Goal: Task Accomplishment & Management: Manage account settings

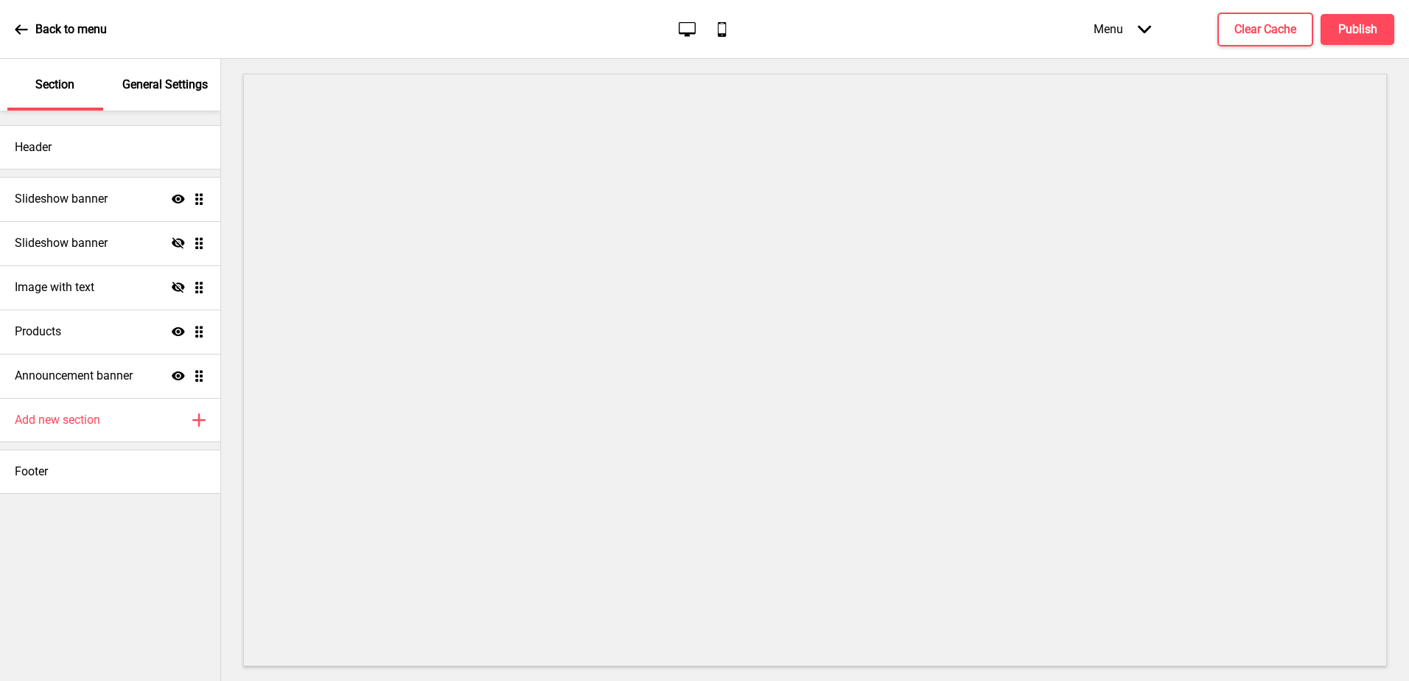
click at [199, 334] on ul "Slideshow banner Show Drag Slideshow banner Hide Drag Image with text Hide Drag…" at bounding box center [110, 287] width 220 height 221
click at [202, 335] on ul "Slideshow banner Show Drag Slideshow banner Hide Drag Image with text Hide Drag…" at bounding box center [110, 287] width 220 height 221
drag, startPoint x: 200, startPoint y: 332, endPoint x: 88, endPoint y: 342, distance: 112.5
click at [88, 342] on div "Products Show Drag" at bounding box center [110, 332] width 220 height 44
select select "side"
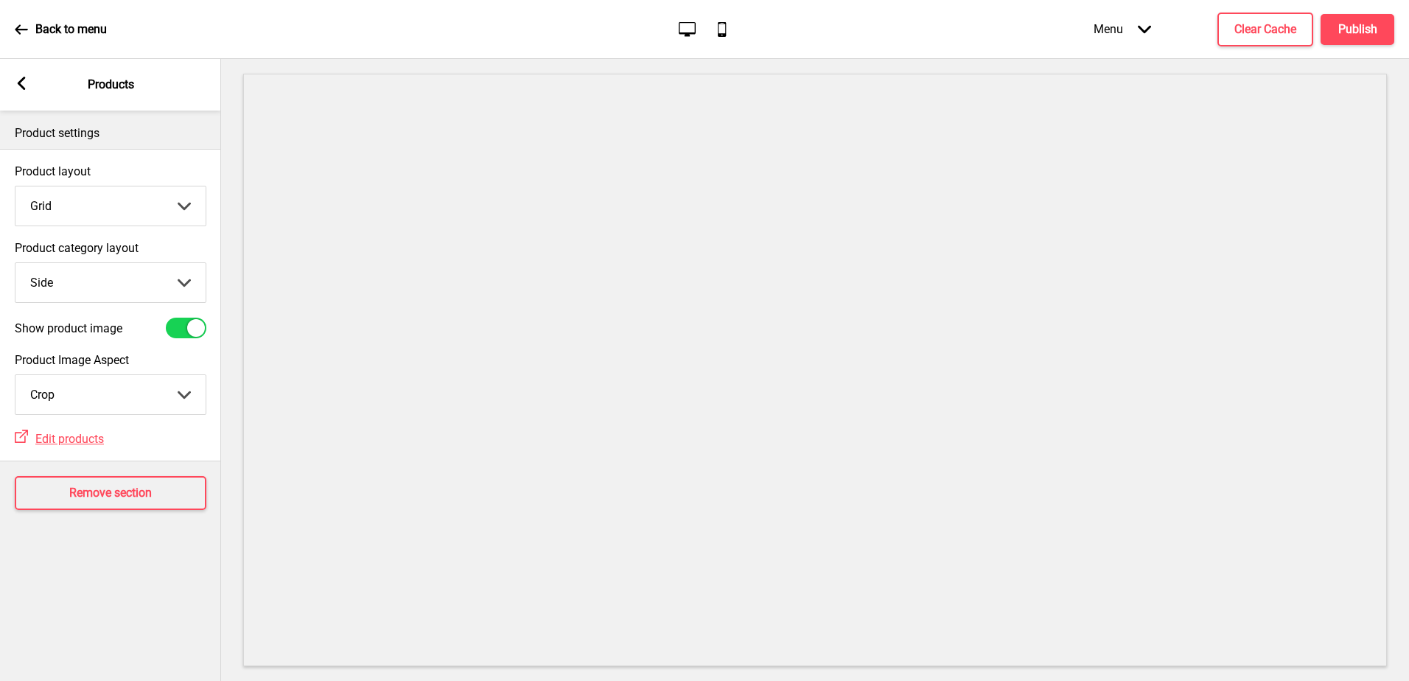
click at [24, 84] on rect at bounding box center [21, 83] width 13 height 13
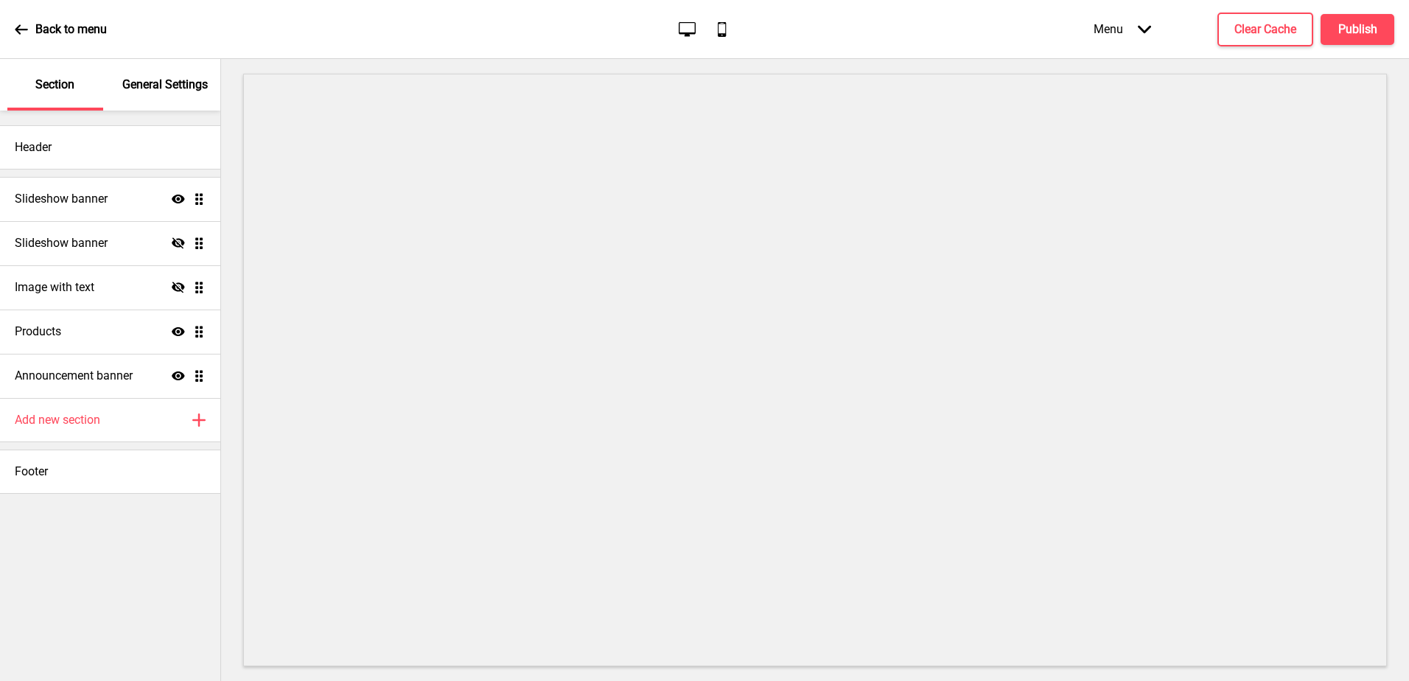
click at [183, 81] on p "General Settings" at bounding box center [164, 85] width 85 height 16
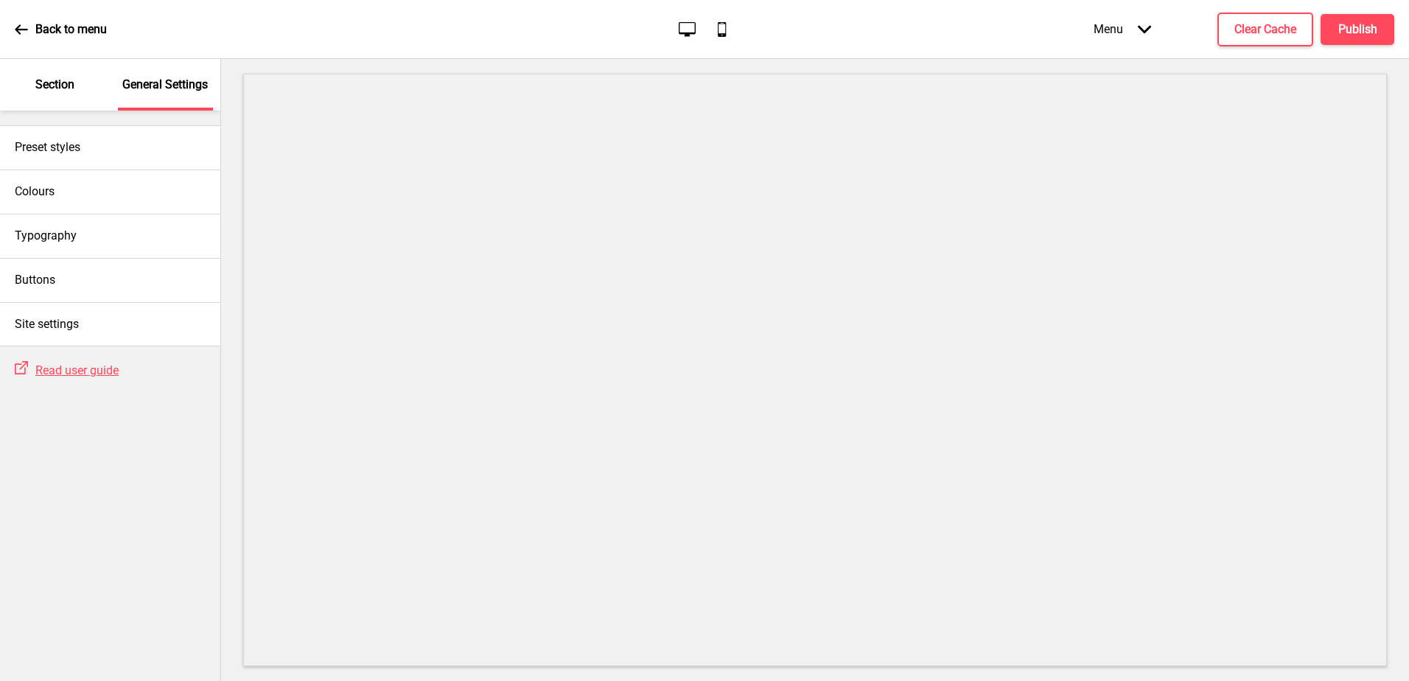
click at [34, 34] on div "Back to menu" at bounding box center [61, 30] width 92 height 40
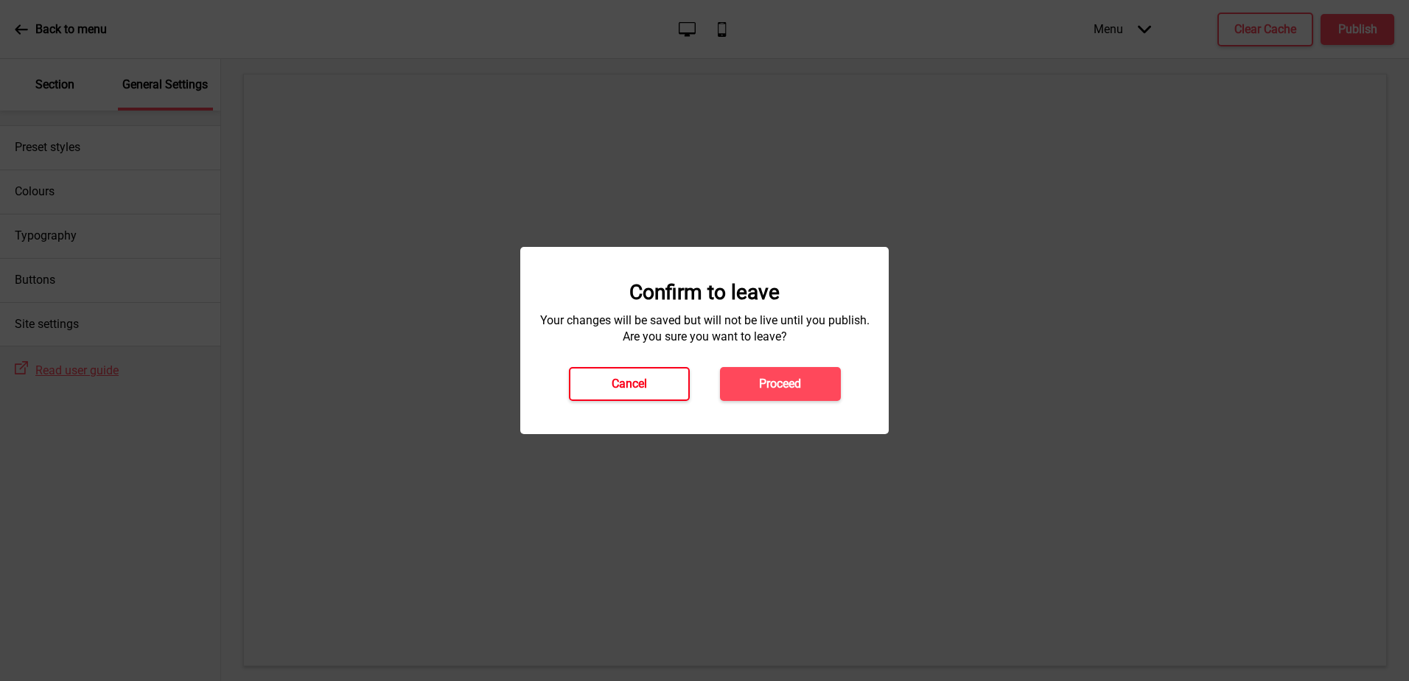
click at [600, 391] on button "Cancel" at bounding box center [629, 384] width 121 height 34
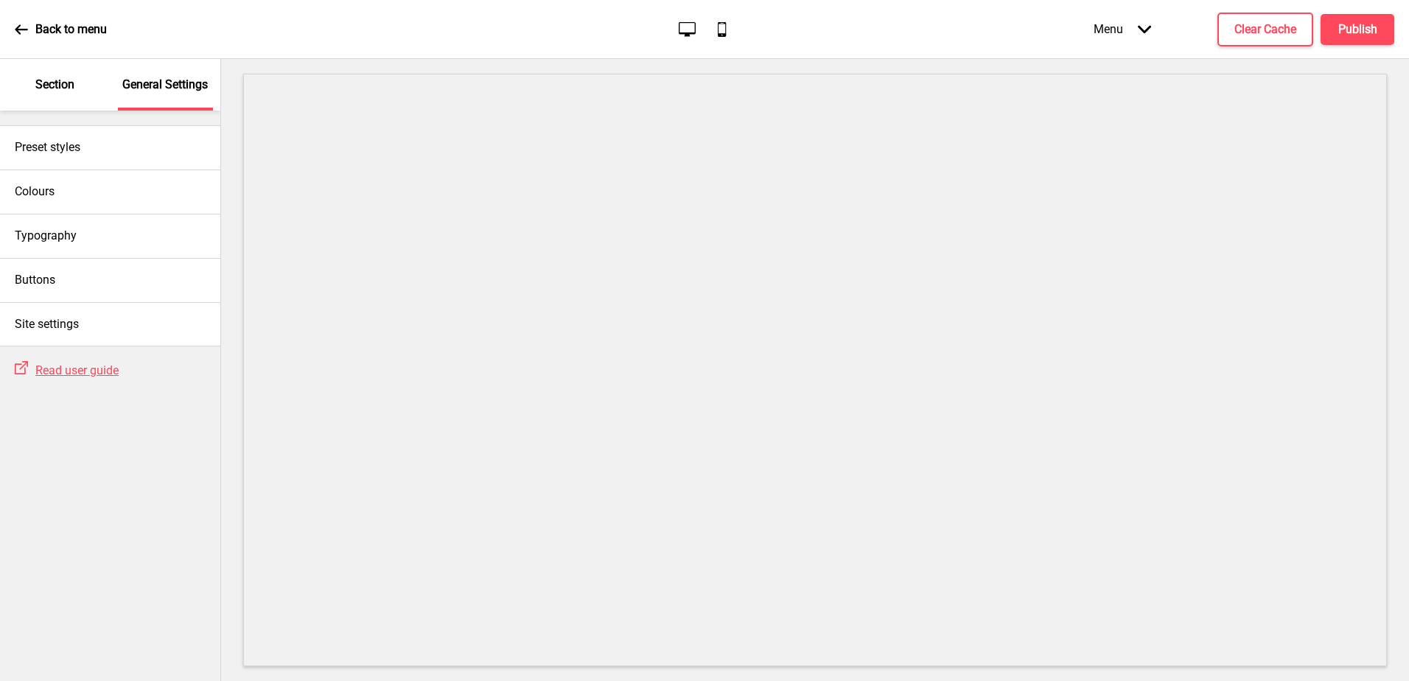
click at [59, 25] on p "Back to menu" at bounding box center [70, 29] width 71 height 16
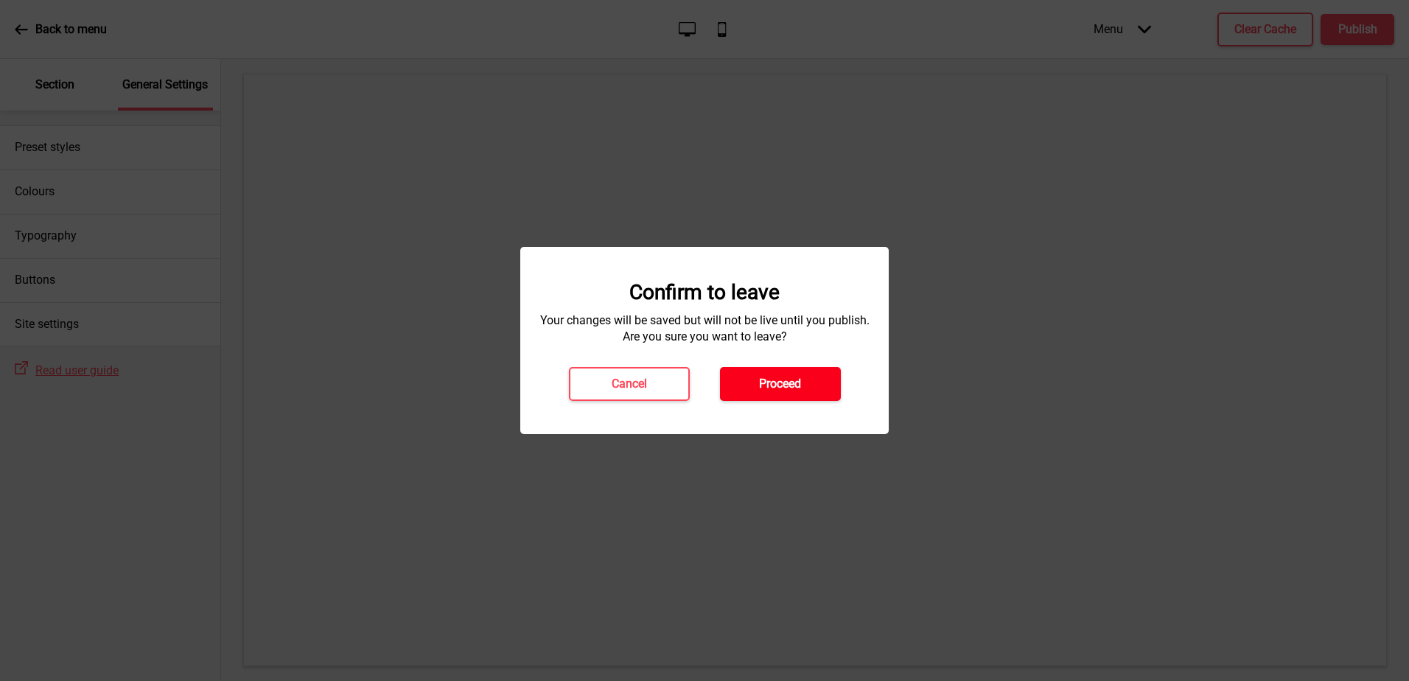
click at [768, 391] on h4 "Proceed" at bounding box center [780, 384] width 42 height 16
